Goal: Navigation & Orientation: Understand site structure

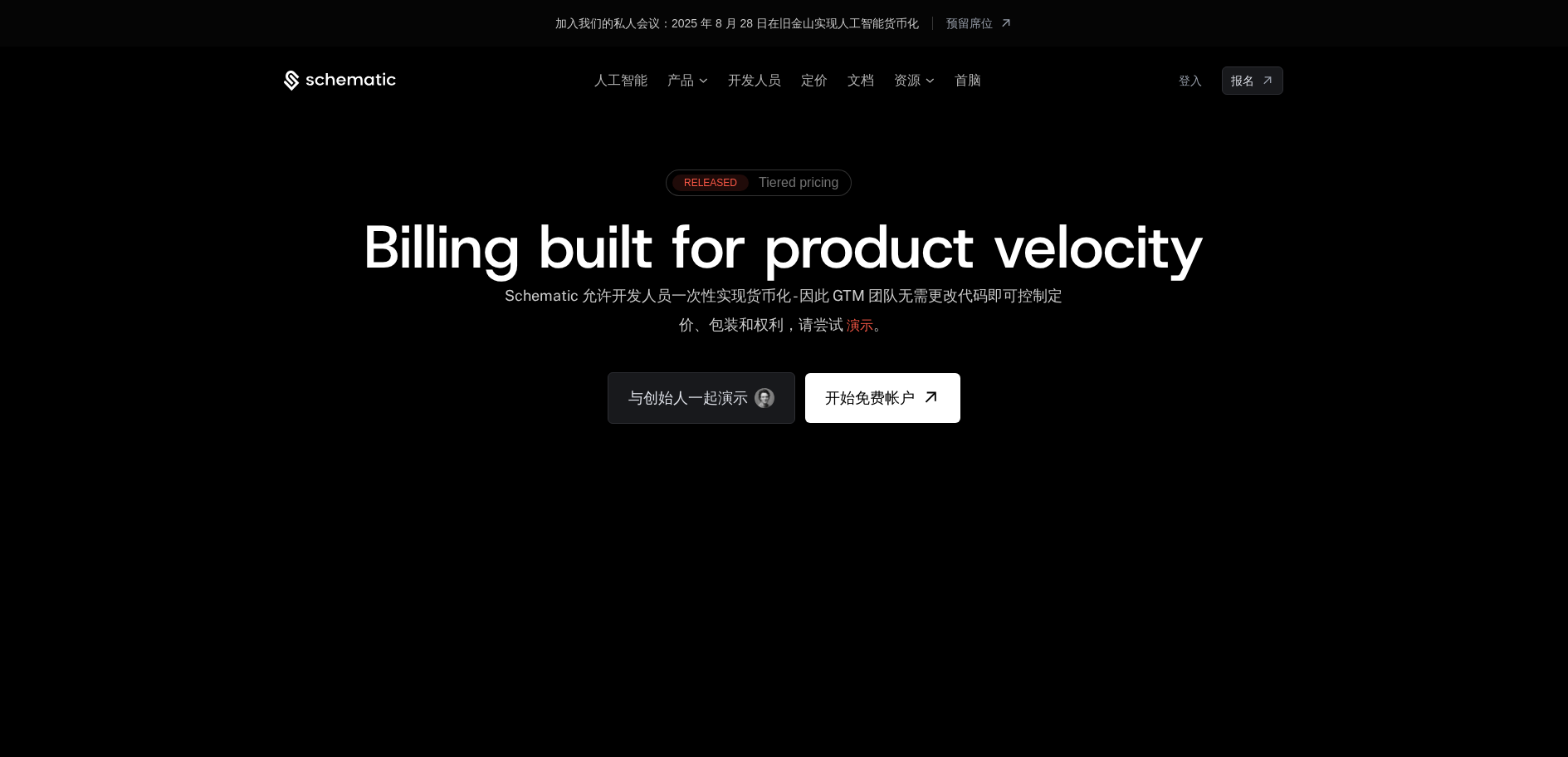
scroll to position [415, 0]
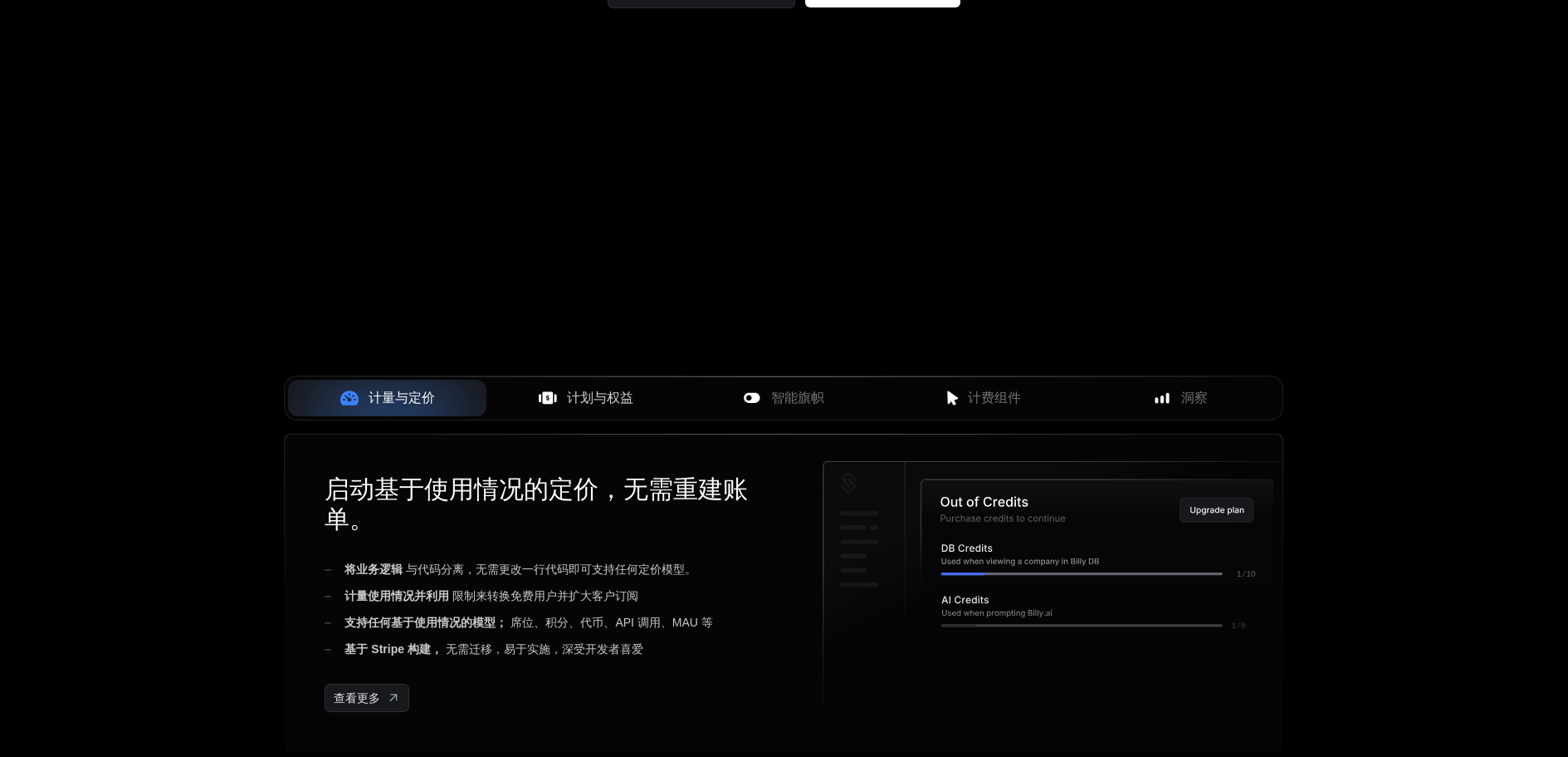
click at [618, 404] on font "计划与权益" at bounding box center [600, 398] width 67 height 14
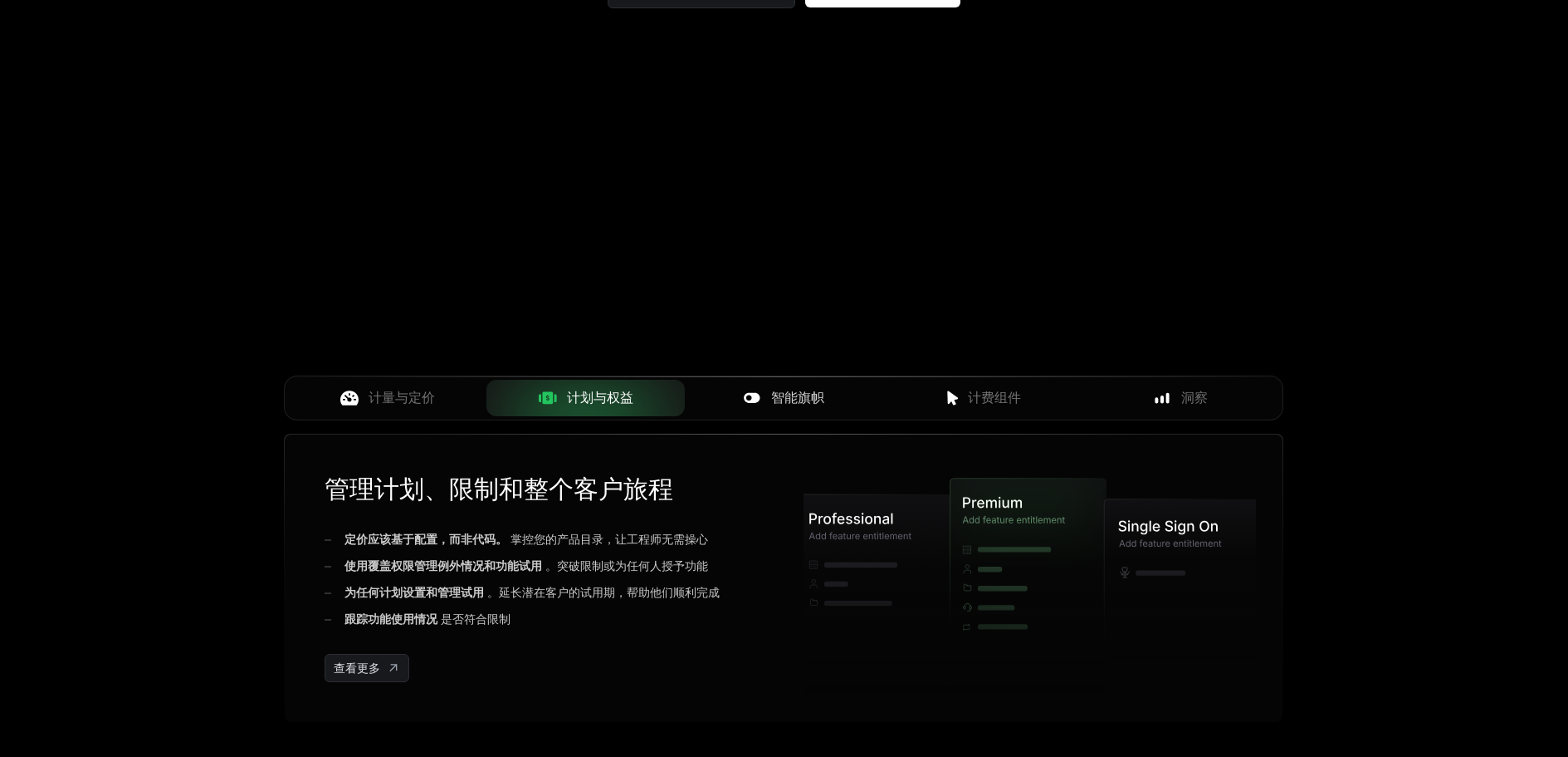
click at [794, 408] on button "智能旗帜" at bounding box center [784, 398] width 199 height 36
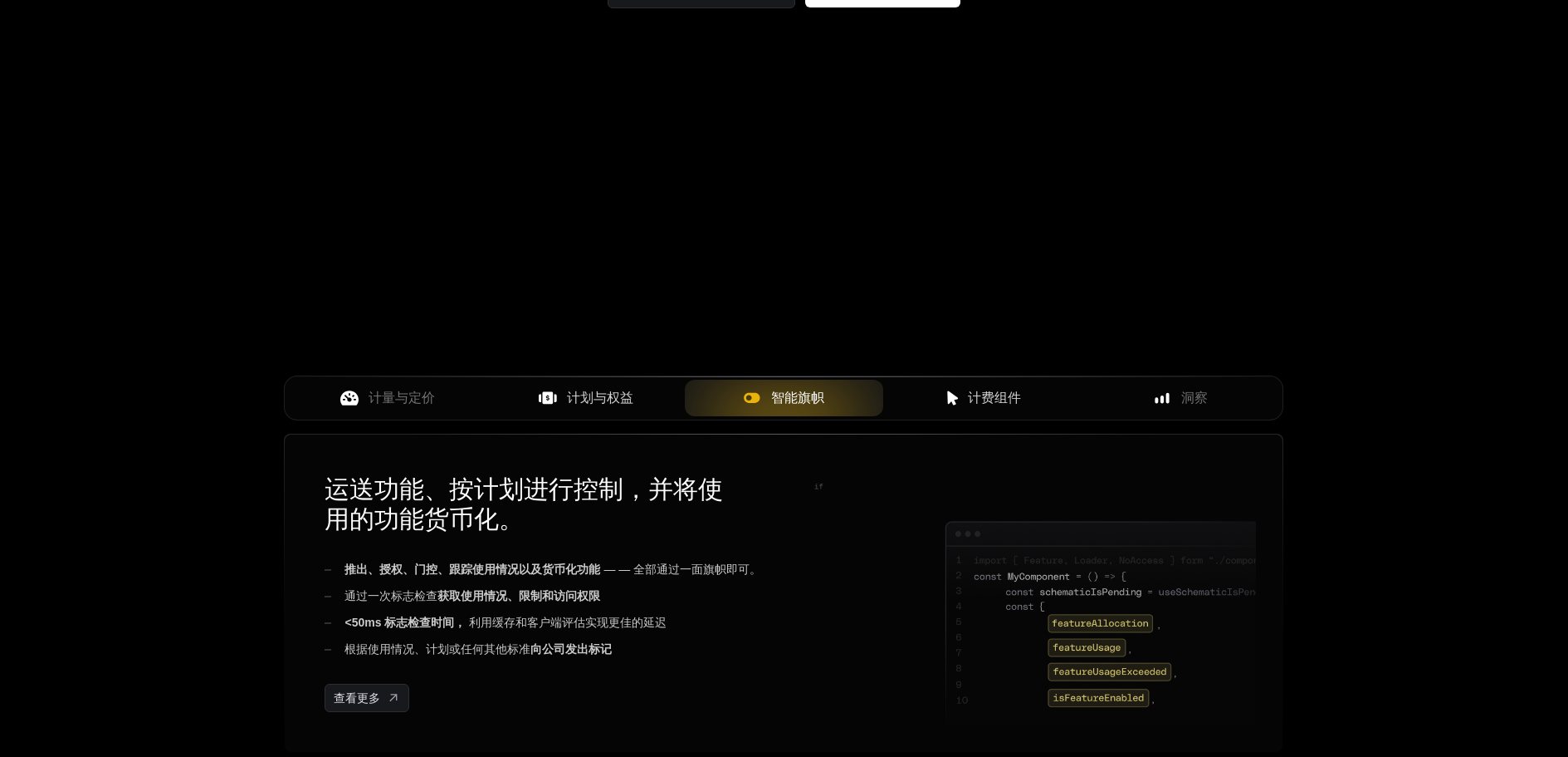
click at [946, 400] on div "计费组件" at bounding box center [983, 398] width 172 height 20
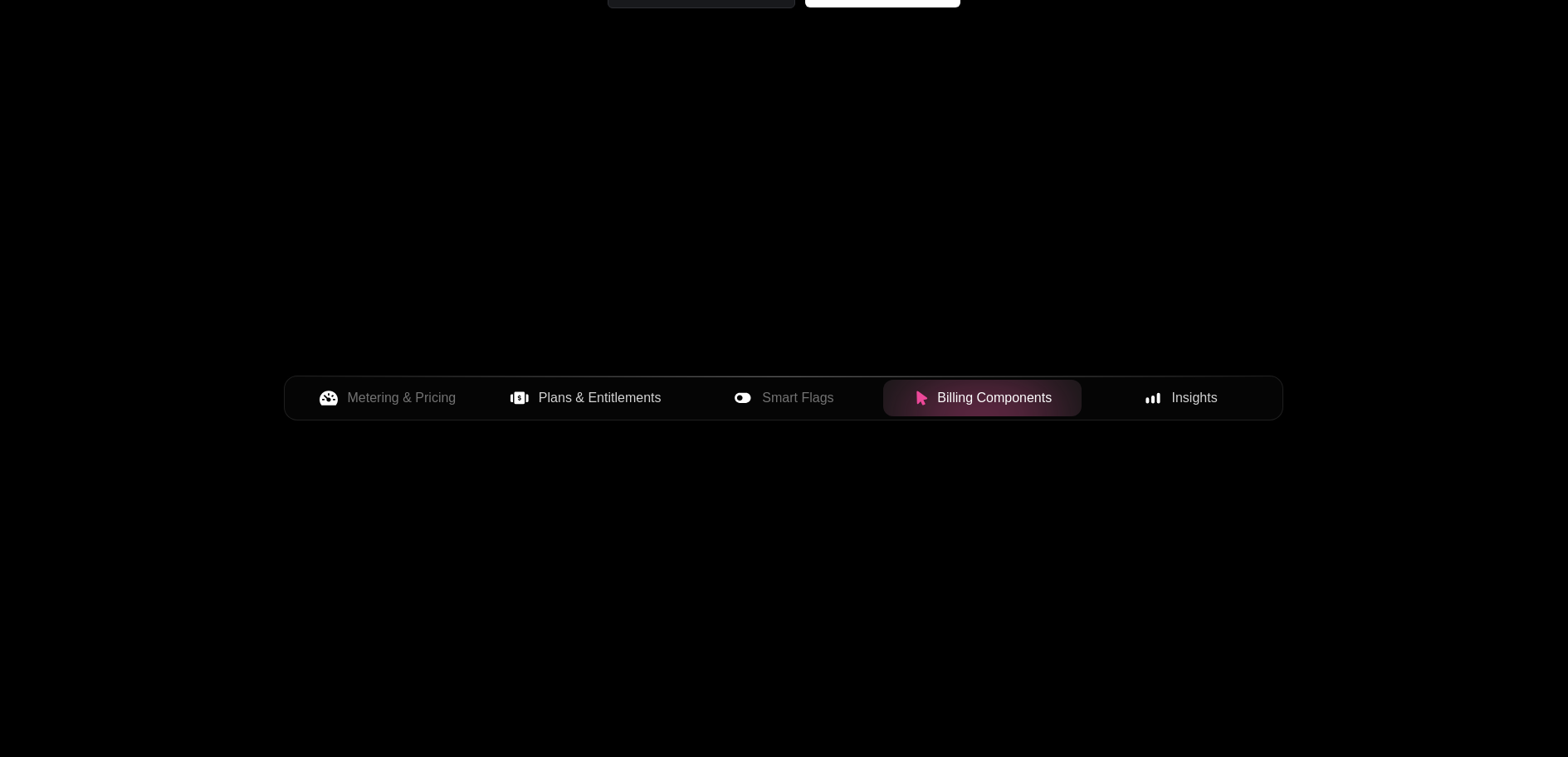
click at [1186, 399] on span "Insights" at bounding box center [1194, 398] width 46 height 20
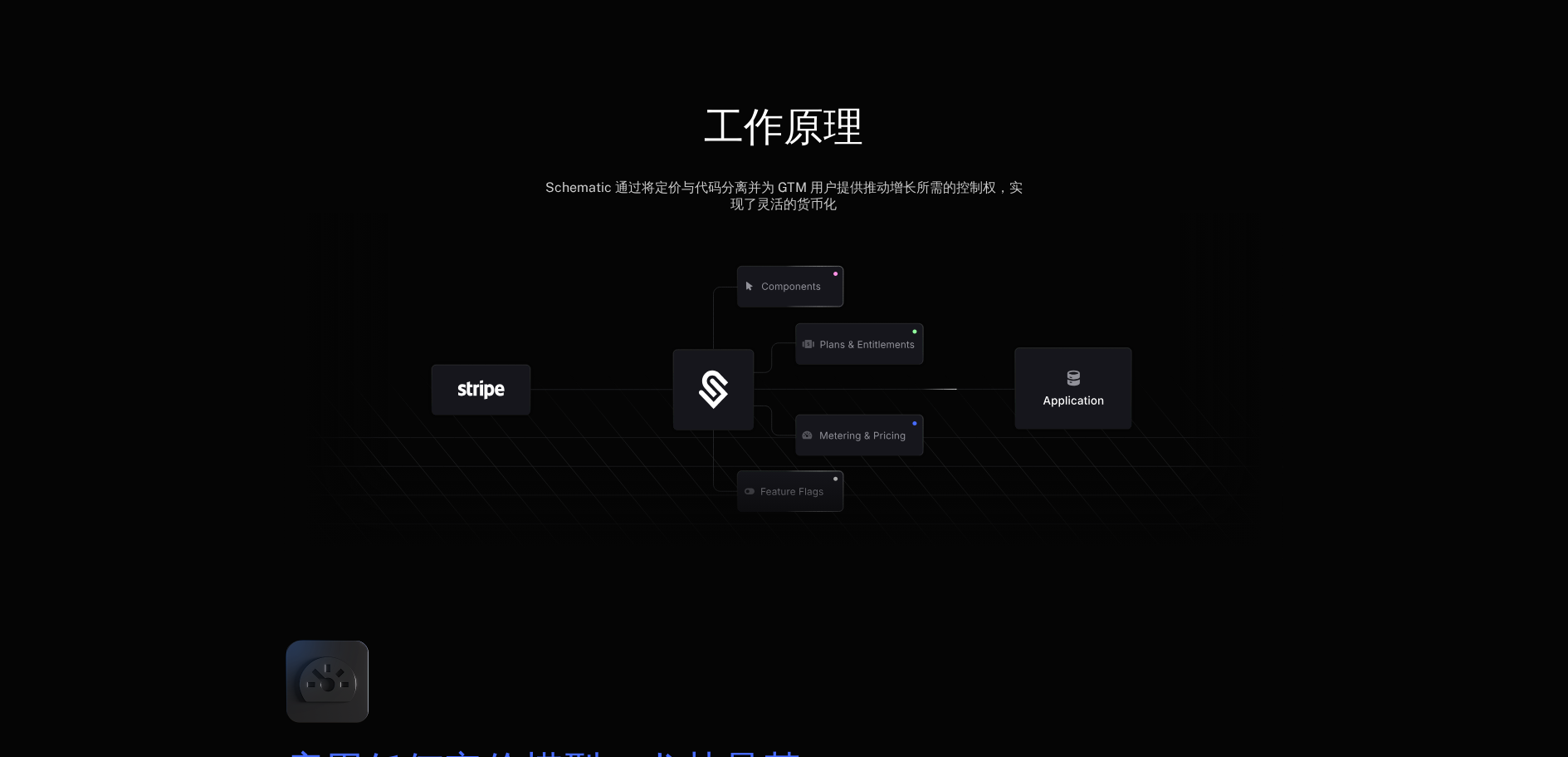
scroll to position [1827, 0]
